Goal: Contribute content: Contribute content

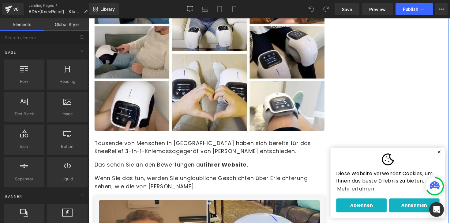
scroll to position [2430, 0]
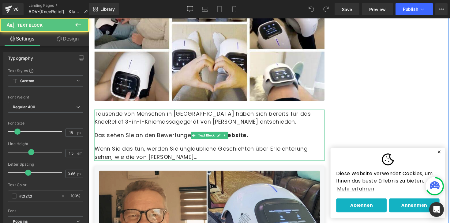
click at [239, 134] on span "ihrer Website." at bounding box center [230, 138] width 43 height 8
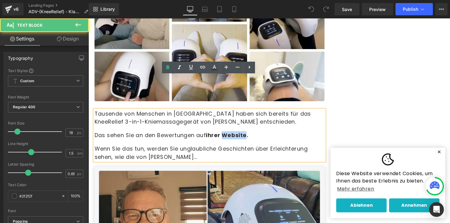
click at [239, 134] on span "ihrer Website." at bounding box center [230, 138] width 43 height 8
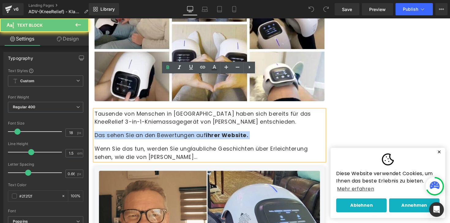
click at [239, 134] on span "ihrer Website." at bounding box center [230, 138] width 43 height 8
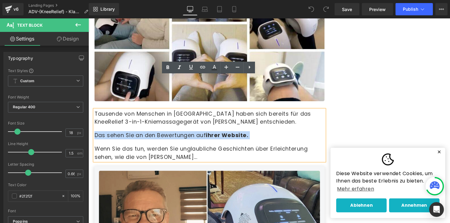
click at [239, 134] on span "ihrer Website." at bounding box center [230, 138] width 43 height 8
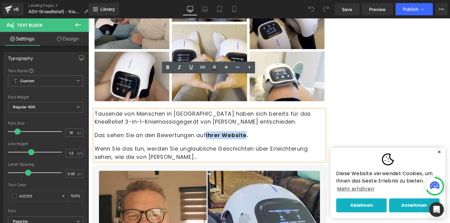
drag, startPoint x: 211, startPoint y: 102, endPoint x: 252, endPoint y: 102, distance: 41.3
click at [252, 134] on p "Das sehen Sie an den Bewertungen auf ihrer Website." at bounding box center [213, 138] width 236 height 8
click at [187, 66] on icon at bounding box center [190, 66] width 7 height 7
click at [187, 70] on icon at bounding box center [190, 66] width 7 height 7
click at [204, 66] on icon at bounding box center [202, 67] width 5 height 2
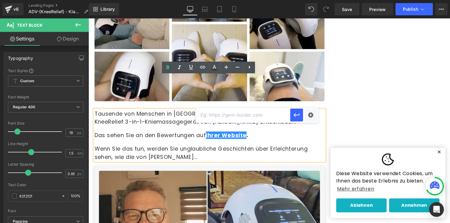
click at [227, 115] on input "text" at bounding box center [243, 114] width 94 height 15
paste input "[URL][DOMAIN_NAME]"
type input "[URL][DOMAIN_NAME]"
click at [295, 115] on icon "button" at bounding box center [297, 115] width 6 height 4
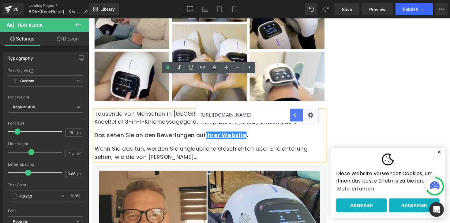
scroll to position [0, 0]
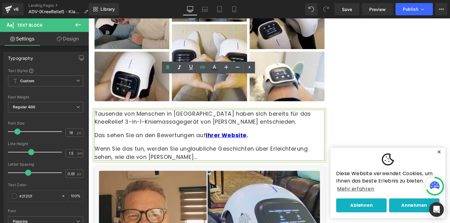
click at [291, 112] on div "Tausende von Menschen in Finnland haben sich bereits für das KneeRelief 3-in-1-…" at bounding box center [213, 138] width 236 height 52
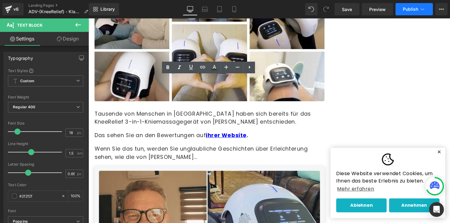
click at [422, 10] on icon at bounding box center [422, 9] width 6 height 6
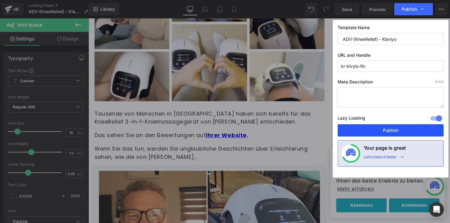
click at [379, 133] on button "Publish" at bounding box center [391, 130] width 106 height 12
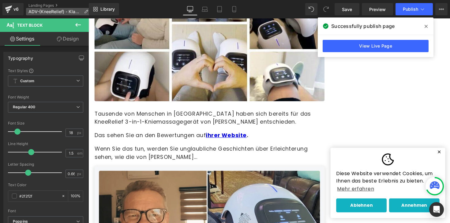
click at [44, 11] on span "ADV-(KneeRelief) - Klaviyo" at bounding box center [54, 11] width 53 height 5
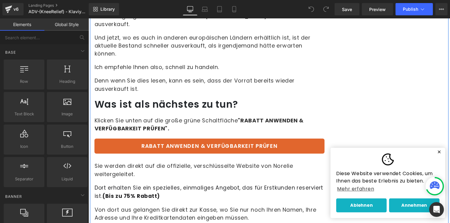
scroll to position [4843, 0]
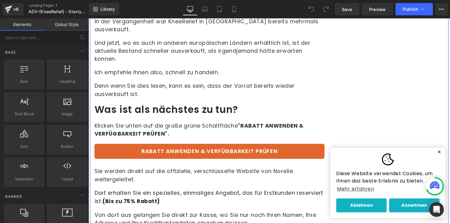
click at [226, 147] on link "RABATT ANWENDEN & VERFÜGBARKEIT PRÜFEN" at bounding box center [213, 154] width 236 height 15
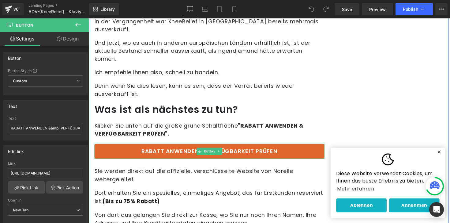
click at [242, 147] on link "RABATT ANWENDEN & VERFÜGBARKEIT PRÜFEN" at bounding box center [213, 154] width 236 height 15
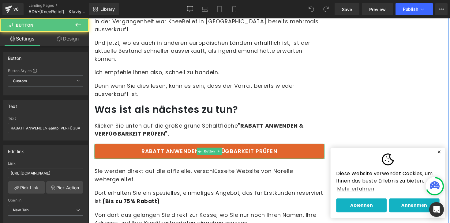
click at [242, 147] on link "RABATT ANWENDEN & VERFÜGBARKEIT PRÜFEN" at bounding box center [213, 154] width 236 height 15
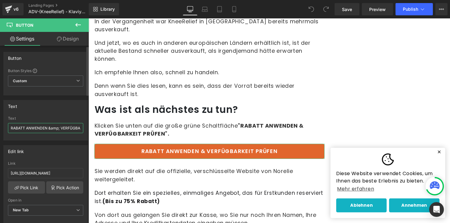
drag, startPoint x: 61, startPoint y: 127, endPoint x: 0, endPoint y: 118, distance: 61.7
click at [0, 118] on div "Text RABATT ANWENDEN &amp; VERFÜGBARKEIT PRÜFEN Text RABATT ANWENDEN &amp; VERF…" at bounding box center [46, 117] width 92 height 45
type input "VERFÜGBARKEIT PRÜFEN"
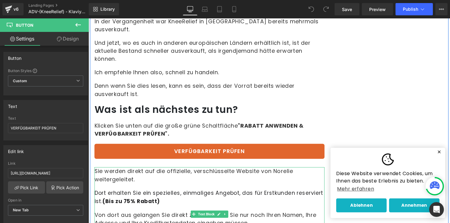
click at [166, 193] on p "Dort erhalten Sie ein spezielles, einmaliges Angebot, das für Erstkunden reserv…" at bounding box center [213, 201] width 236 height 17
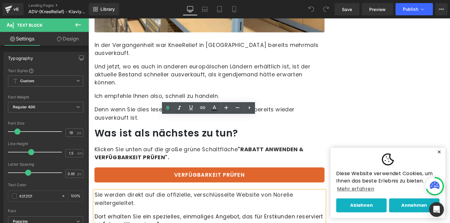
scroll to position [4818, 0]
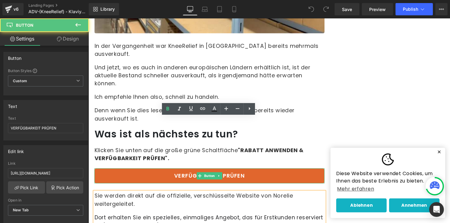
click at [147, 172] on link "VERFÜGBARKEIT PRÜFEN" at bounding box center [213, 179] width 236 height 15
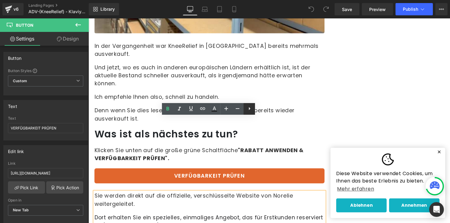
click at [247, 103] on link at bounding box center [249, 109] width 12 height 12
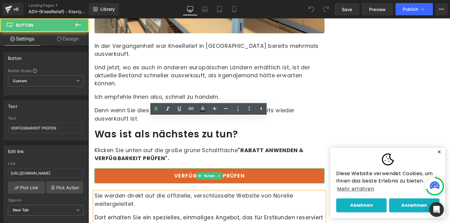
click at [104, 172] on link "VERFÜGBARKEIT PRÜFEN" at bounding box center [213, 179] width 236 height 15
click at [110, 172] on link "VERFÜGBARKEIT PRÜFEN" at bounding box center [213, 179] width 236 height 15
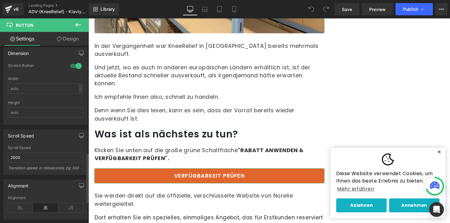
scroll to position [361, 0]
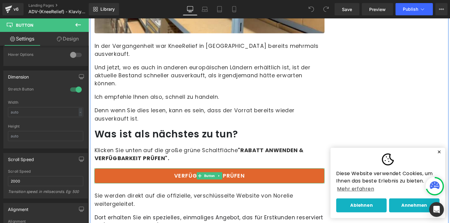
click at [232, 172] on link "VERFÜGBARKEIT PRÜFEN" at bounding box center [213, 179] width 236 height 15
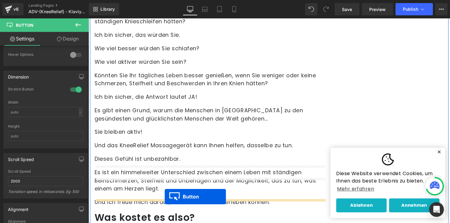
scroll to position [3164, 0]
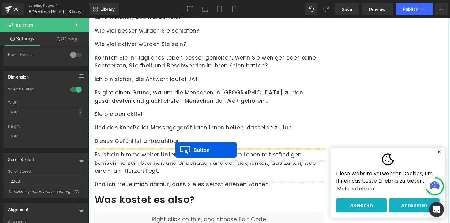
drag, startPoint x: 203, startPoint y: 103, endPoint x: 178, endPoint y: 153, distance: 56.1
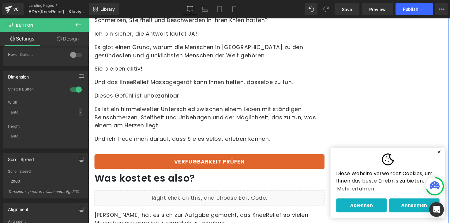
scroll to position [3226, 0]
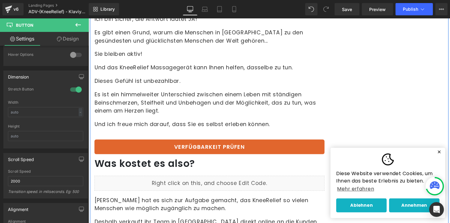
click at [170, 160] on h1 "Was kostet es also?" at bounding box center [213, 166] width 236 height 13
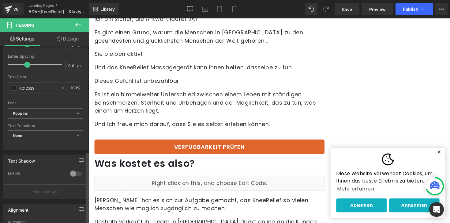
scroll to position [257, 0]
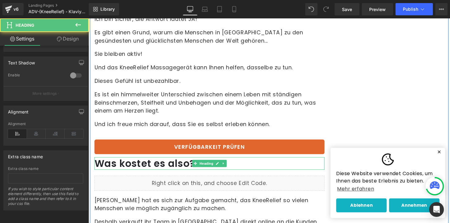
click at [151, 160] on h1 "Was kostet es also?" at bounding box center [213, 166] width 236 height 13
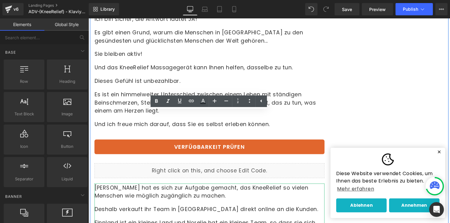
click at [165, 187] on p "[PERSON_NAME] hat es sich zur Aufgabe gemacht, das KneeRelief so vielen Mensche…" at bounding box center [213, 195] width 236 height 17
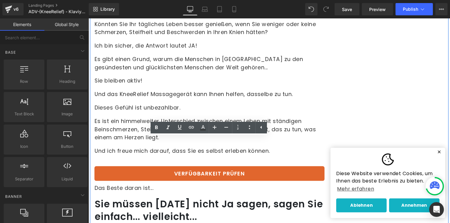
scroll to position [3210, 0]
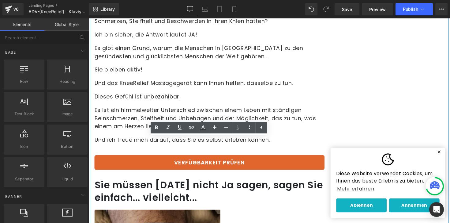
click at [139, 138] on p "Und ich freue mich darauf, dass Sie es selbst erleben können." at bounding box center [213, 142] width 236 height 8
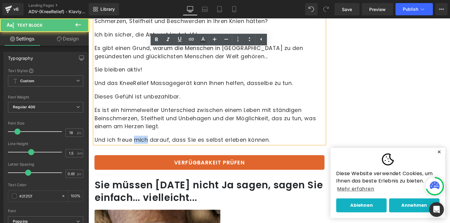
click at [139, 138] on p "Und ich freue mich darauf, dass Sie es selbst erleben können." at bounding box center [213, 142] width 236 height 8
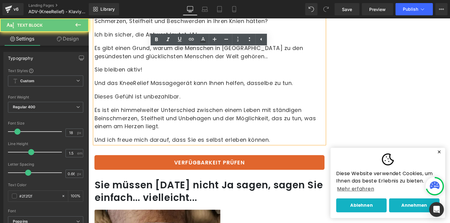
click at [147, 138] on p "Und ich freue mich darauf, dass Sie es selbst erleben können." at bounding box center [213, 142] width 236 height 8
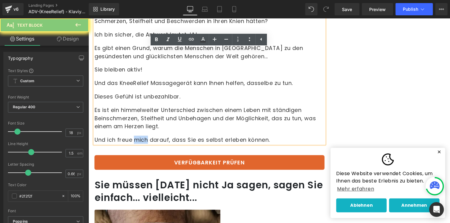
click at [147, 138] on p "Und ich freue mich darauf, dass Sie es selbst erleben können." at bounding box center [213, 142] width 236 height 8
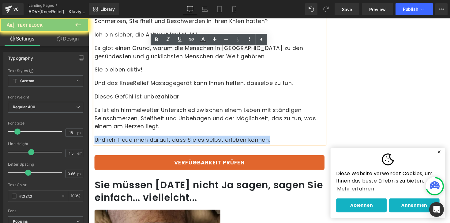
click at [147, 138] on p "Und ich freue mich darauf, dass Sie es selbst erleben können." at bounding box center [213, 142] width 236 height 8
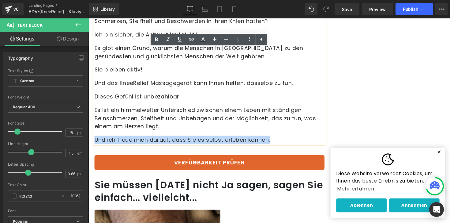
copy p "Und ich freue mich darauf, dass Sie es selbst erleben können."
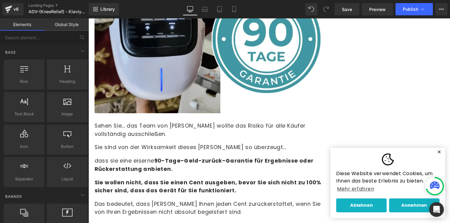
scroll to position [3431, 0]
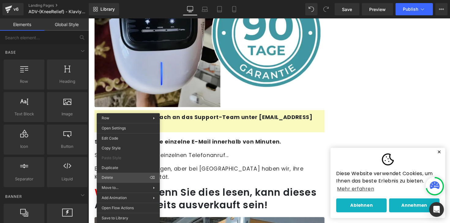
drag, startPoint x: 208, startPoint y: 197, endPoint x: 121, endPoint y: 182, distance: 88.7
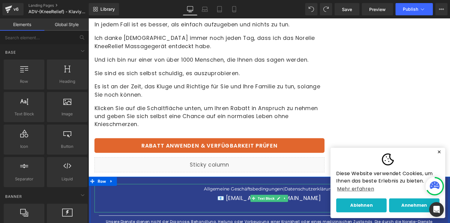
scroll to position [4539, 0]
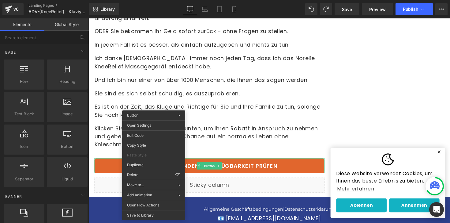
drag, startPoint x: 222, startPoint y: 190, endPoint x: 135, endPoint y: 176, distance: 88.4
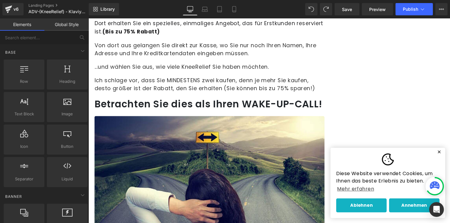
scroll to position [3944, 0]
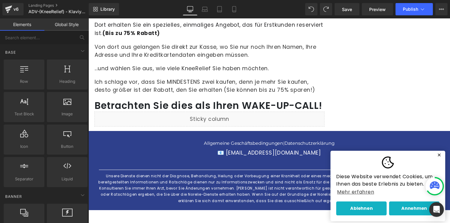
drag, startPoint x: 248, startPoint y: 187, endPoint x: 161, endPoint y: 173, distance: 87.9
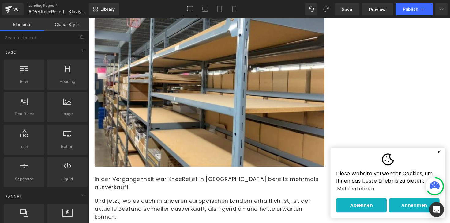
scroll to position [3634, 0]
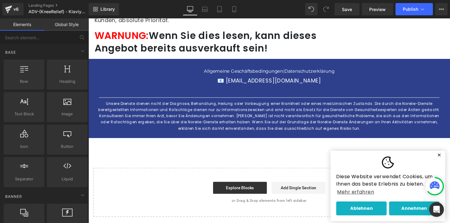
drag, startPoint x: 235, startPoint y: 150, endPoint x: 148, endPoint y: 134, distance: 88.3
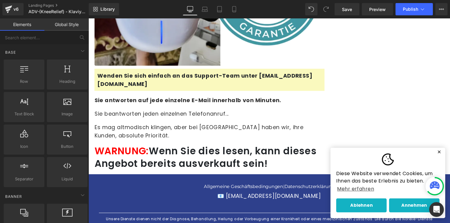
scroll to position [3446, 0]
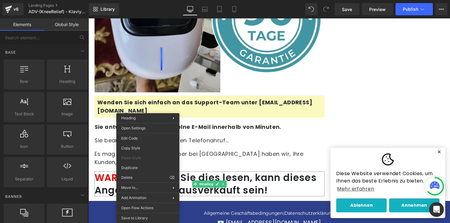
drag, startPoint x: 148, startPoint y: 133, endPoint x: 235, endPoint y: 150, distance: 88.3
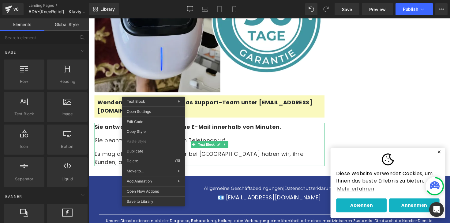
drag, startPoint x: 235, startPoint y: 180, endPoint x: 148, endPoint y: 165, distance: 88.5
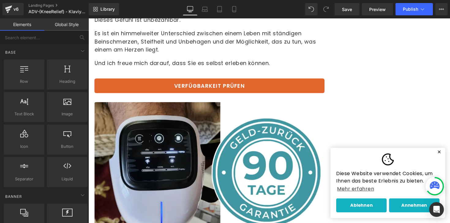
scroll to position [3337, 0]
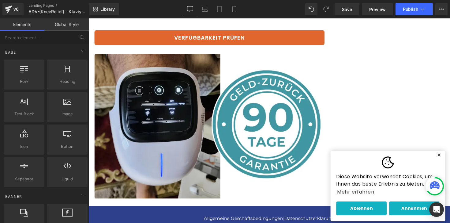
drag, startPoint x: 217, startPoint y: 194, endPoint x: 130, endPoint y: 179, distance: 88.8
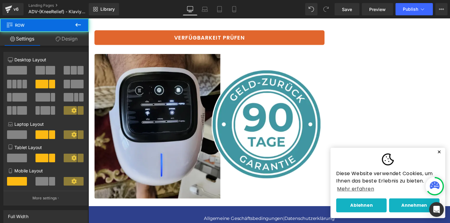
click at [449, 157] on button "✕" at bounding box center [448, 155] width 8 height 4
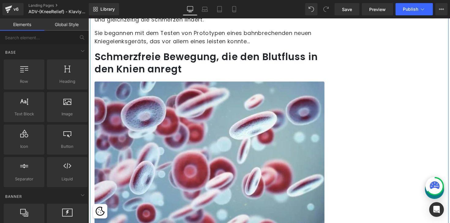
scroll to position [1475, 0]
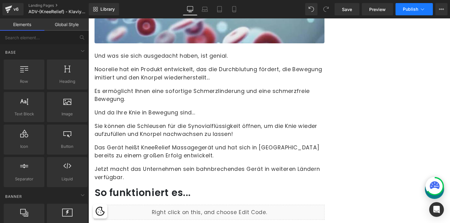
click at [421, 9] on icon at bounding box center [422, 9] width 3 height 2
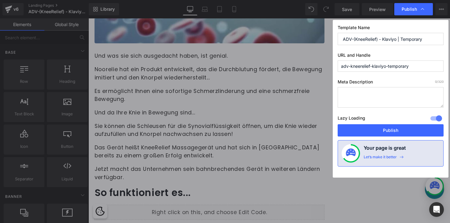
click at [423, 38] on input "ADV-(KneeRelief) - Klaviyo | Temporary" at bounding box center [391, 39] width 106 height 12
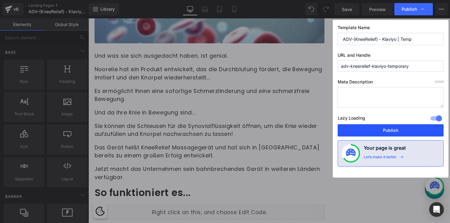
type input "ADV-(KneeRelief) - Klaviyo | Temp"
click at [398, 132] on button "Publish" at bounding box center [391, 130] width 106 height 12
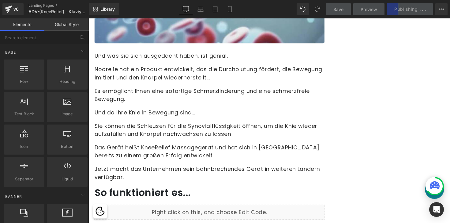
click at [414, 13] on div "Save Preview Publishing . . . Scheduled View Live Page View with current Templa…" at bounding box center [387, 9] width 127 height 12
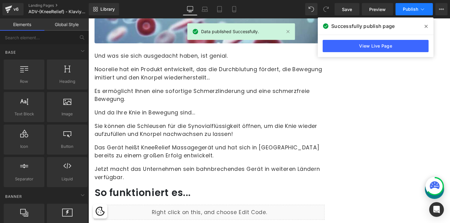
click at [418, 9] on span "Publish" at bounding box center [410, 9] width 15 height 5
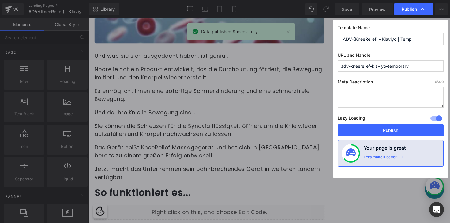
click at [419, 41] on input "ADV-(KneeRelief) - Klaviyo | Temp" at bounding box center [391, 39] width 106 height 12
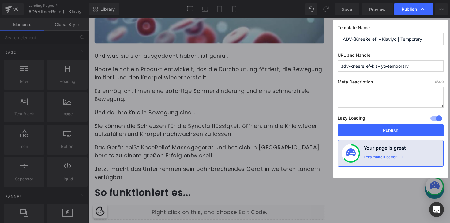
type input "ADV-(KneeRelief) - Klaviyo | Temporary"
click at [412, 67] on input "adv-kneerelief-klaviyo-temporary" at bounding box center [391, 65] width 106 height 11
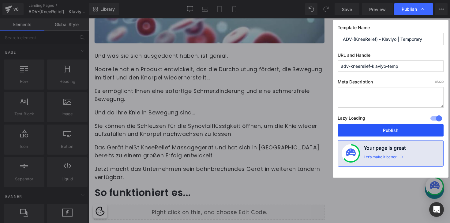
type input "adv-kneerelief-klaviyo-temp"
click at [411, 134] on button "Publish" at bounding box center [391, 130] width 106 height 12
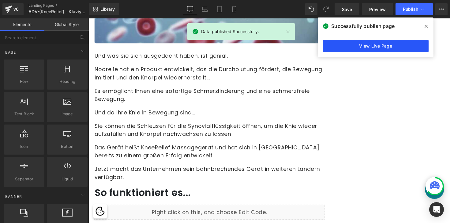
click at [375, 48] on link "View Live Page" at bounding box center [376, 46] width 106 height 12
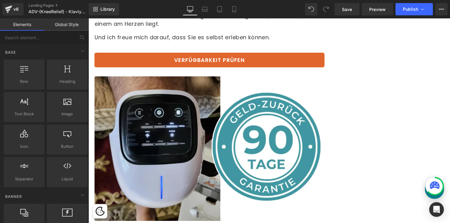
scroll to position [3244, 0]
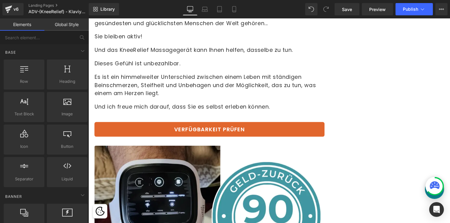
click at [215, 124] on link "VERFÜGBARKEIT PRÜFEN" at bounding box center [213, 131] width 236 height 15
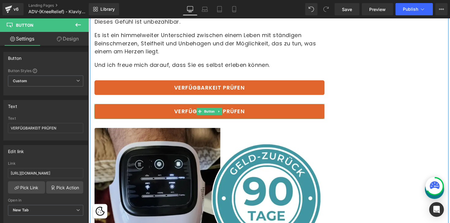
scroll to position [3287, 0]
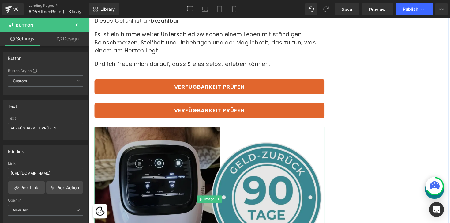
drag, startPoint x: 223, startPoint y: 65, endPoint x: 229, endPoint y: 207, distance: 142.8
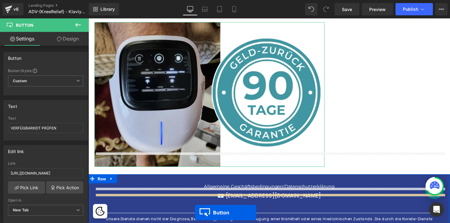
scroll to position [3422, 0]
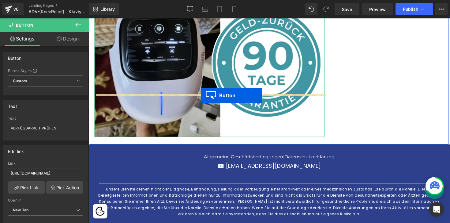
drag, startPoint x: 204, startPoint y: 66, endPoint x: 204, endPoint y: 97, distance: 31.2
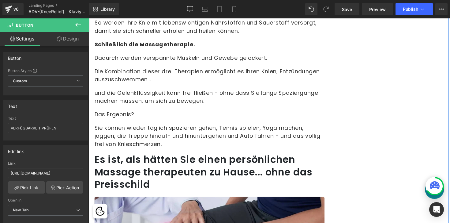
scroll to position [1557, 0]
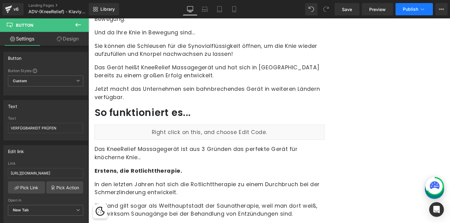
click at [414, 9] on span "Publish" at bounding box center [410, 9] width 15 height 5
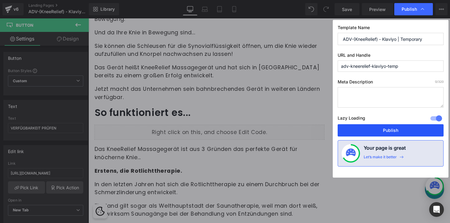
click at [371, 126] on button "Publish" at bounding box center [391, 130] width 106 height 12
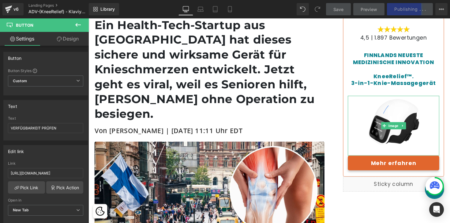
scroll to position [6, 0]
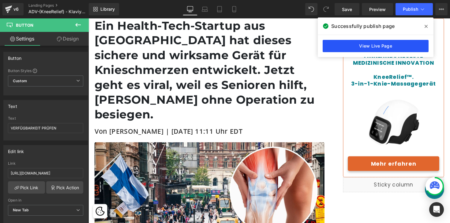
click at [385, 45] on link "View Live Page" at bounding box center [376, 46] width 106 height 12
